Goal: Check status

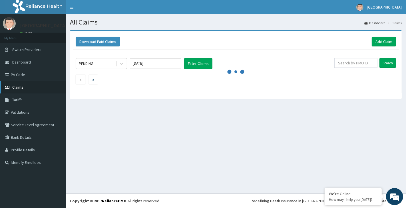
click at [38, 85] on link "Claims" at bounding box center [33, 87] width 66 height 13
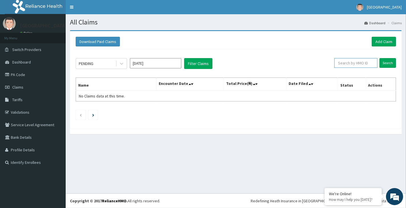
click at [350, 62] on input "text" at bounding box center [355, 63] width 43 height 10
type input "RET/29164/A"
click at [387, 62] on input "Search" at bounding box center [387, 63] width 17 height 10
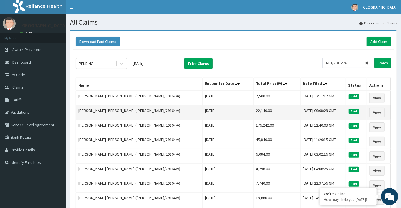
click at [263, 112] on td "22,140.00" at bounding box center [276, 113] width 47 height 15
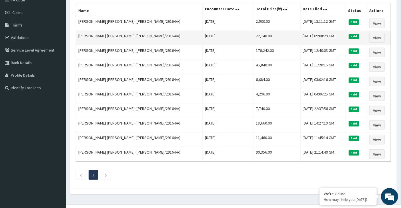
scroll to position [86, 0]
